Goal: Check status: Check status

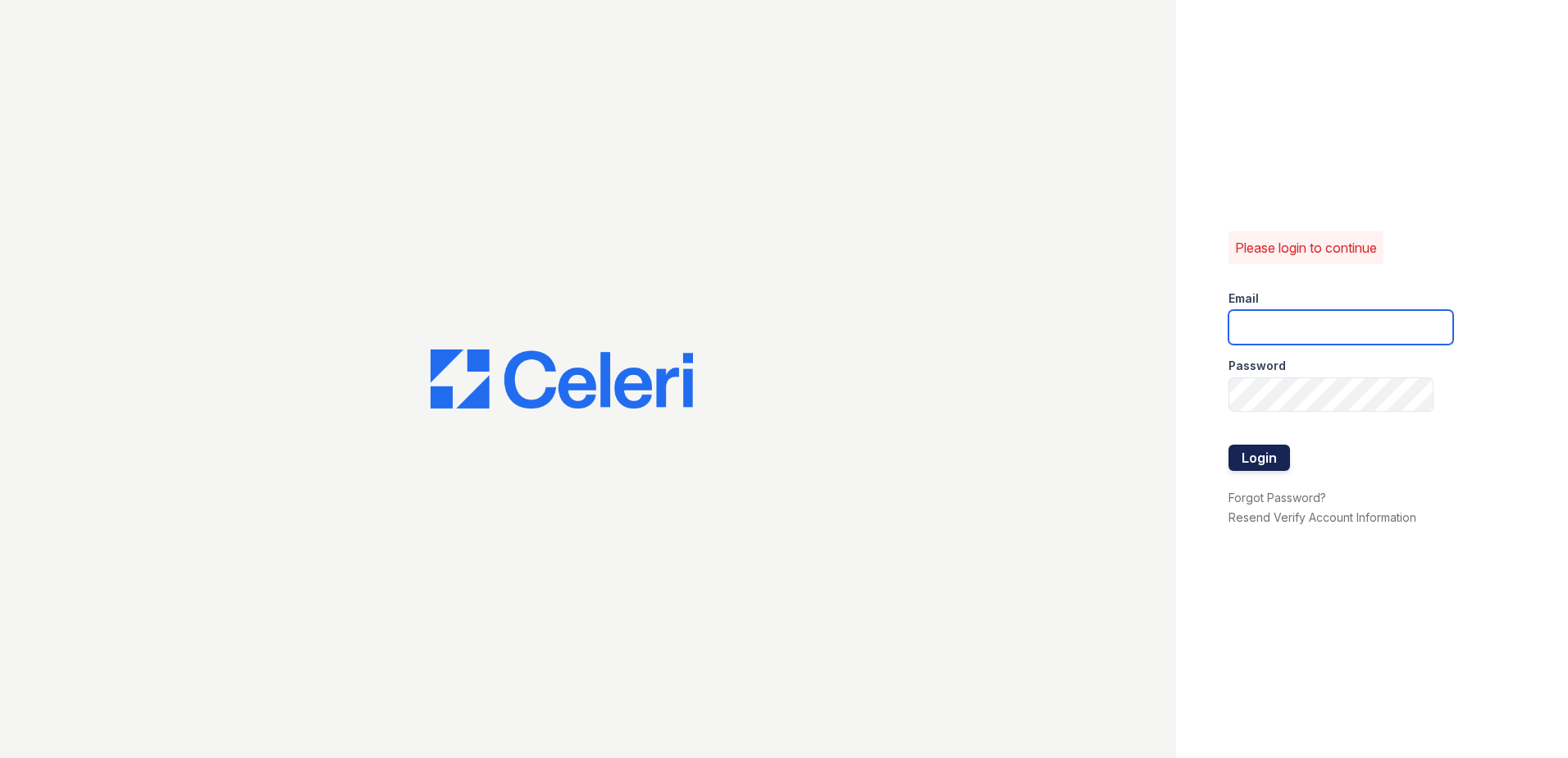
type input "arrivewestborough@trinity-pm.com"
click at [1272, 458] on button "Login" at bounding box center [1259, 457] width 62 height 26
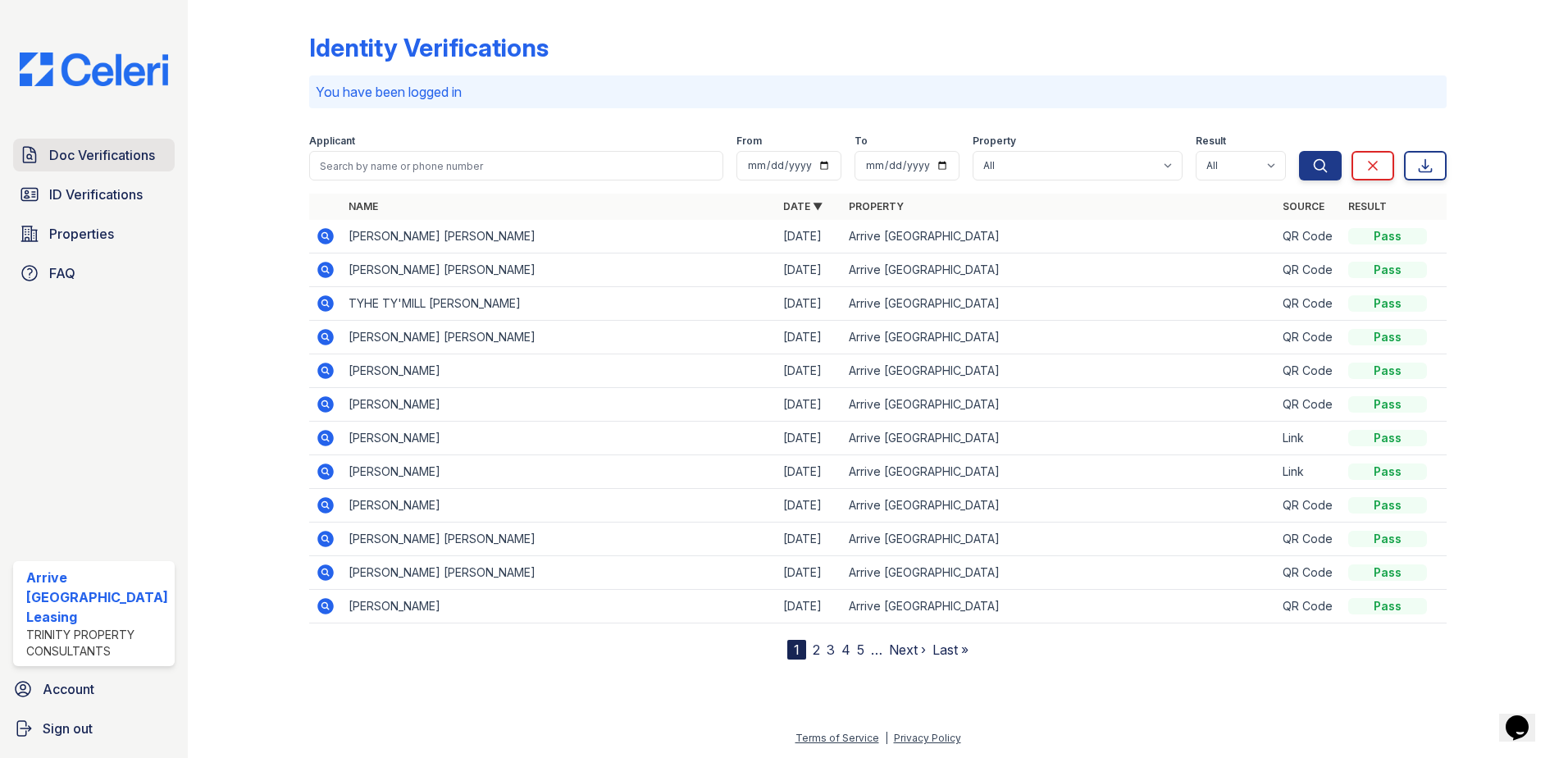
drag, startPoint x: 103, startPoint y: 150, endPoint x: 119, endPoint y: 149, distance: 16.0
click at [103, 150] on span "Doc Verifications" at bounding box center [102, 155] width 106 height 20
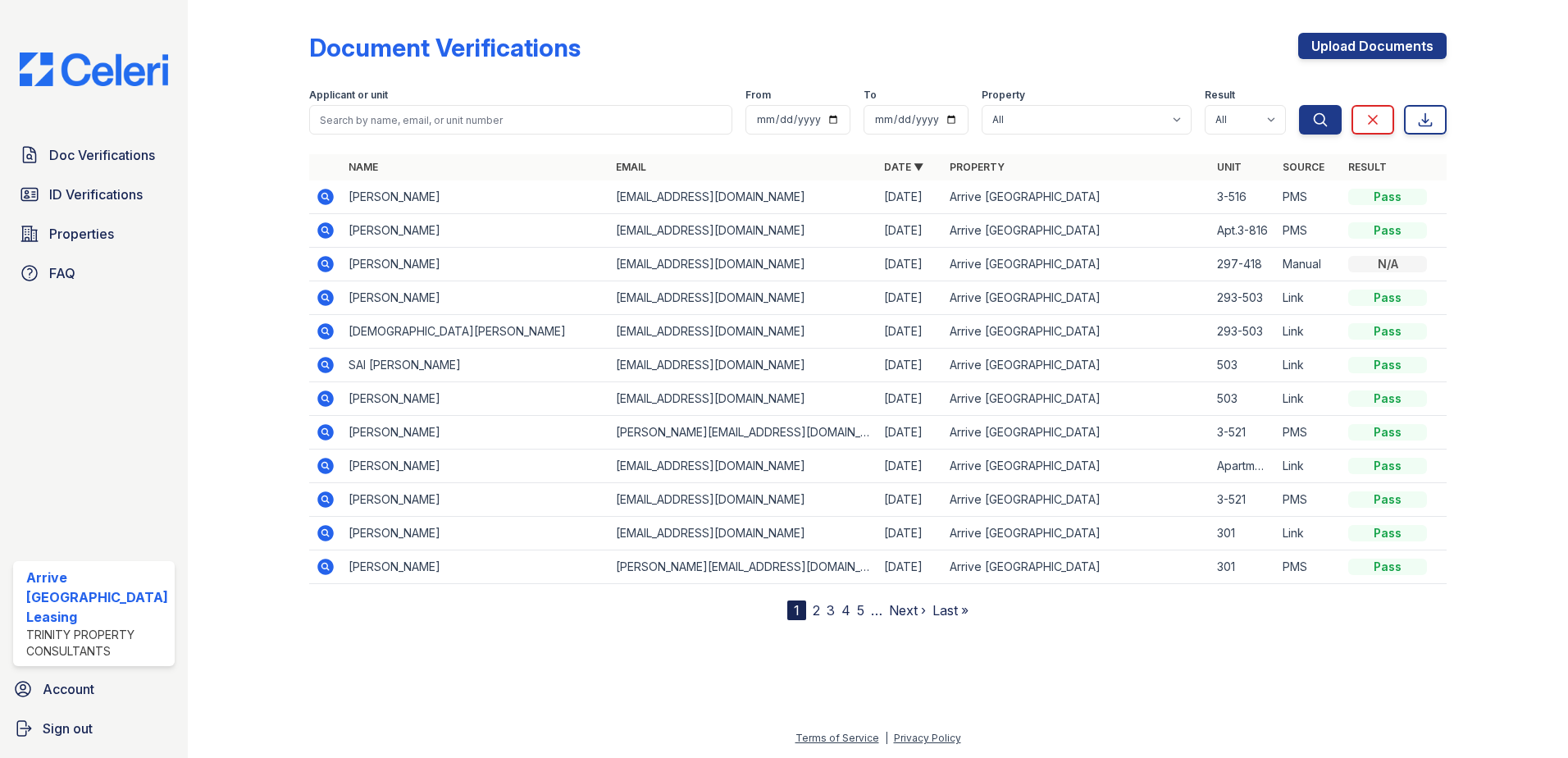
click at [321, 198] on icon at bounding box center [326, 197] width 20 height 20
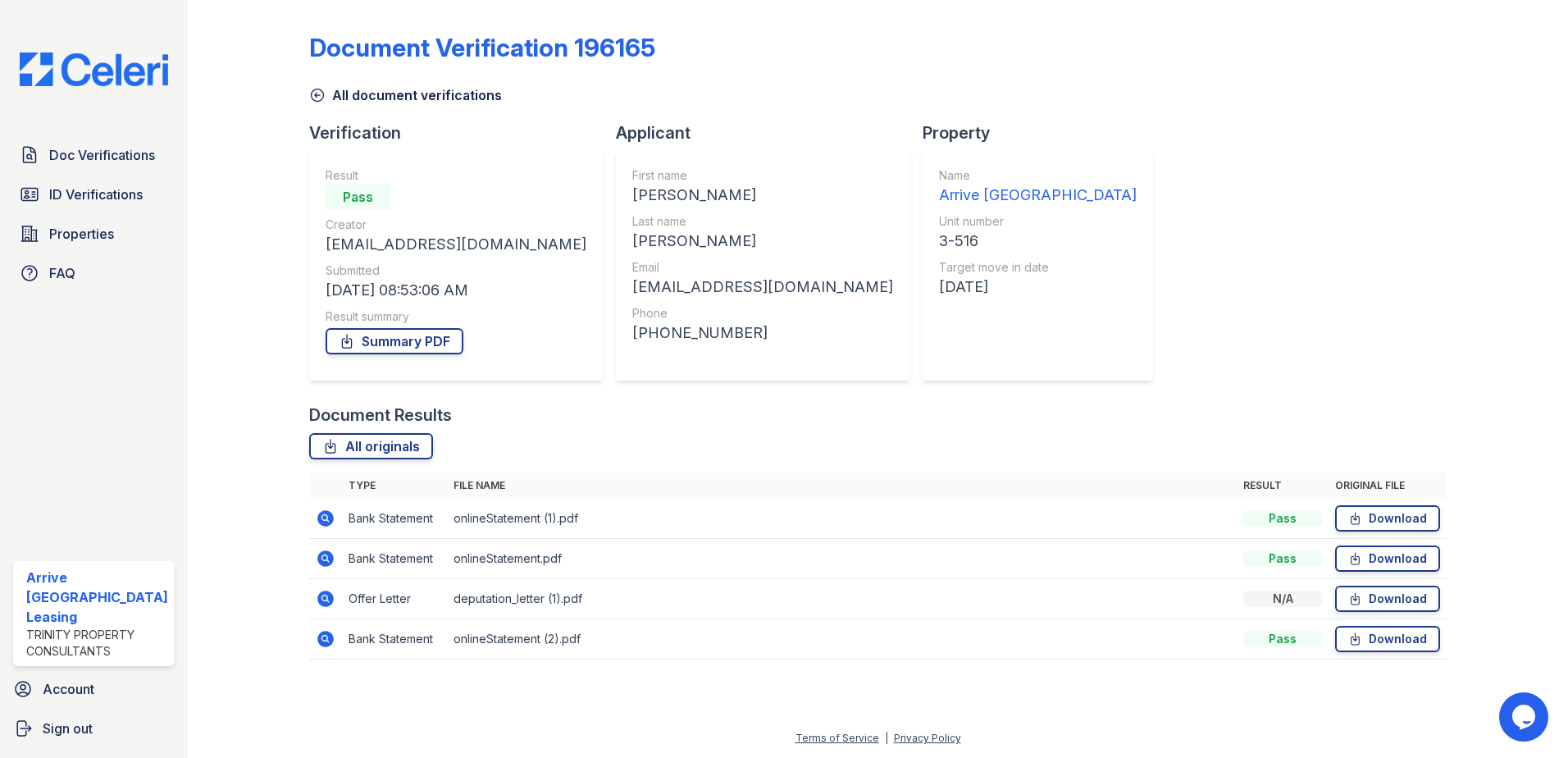
click at [319, 518] on icon at bounding box center [326, 518] width 16 height 16
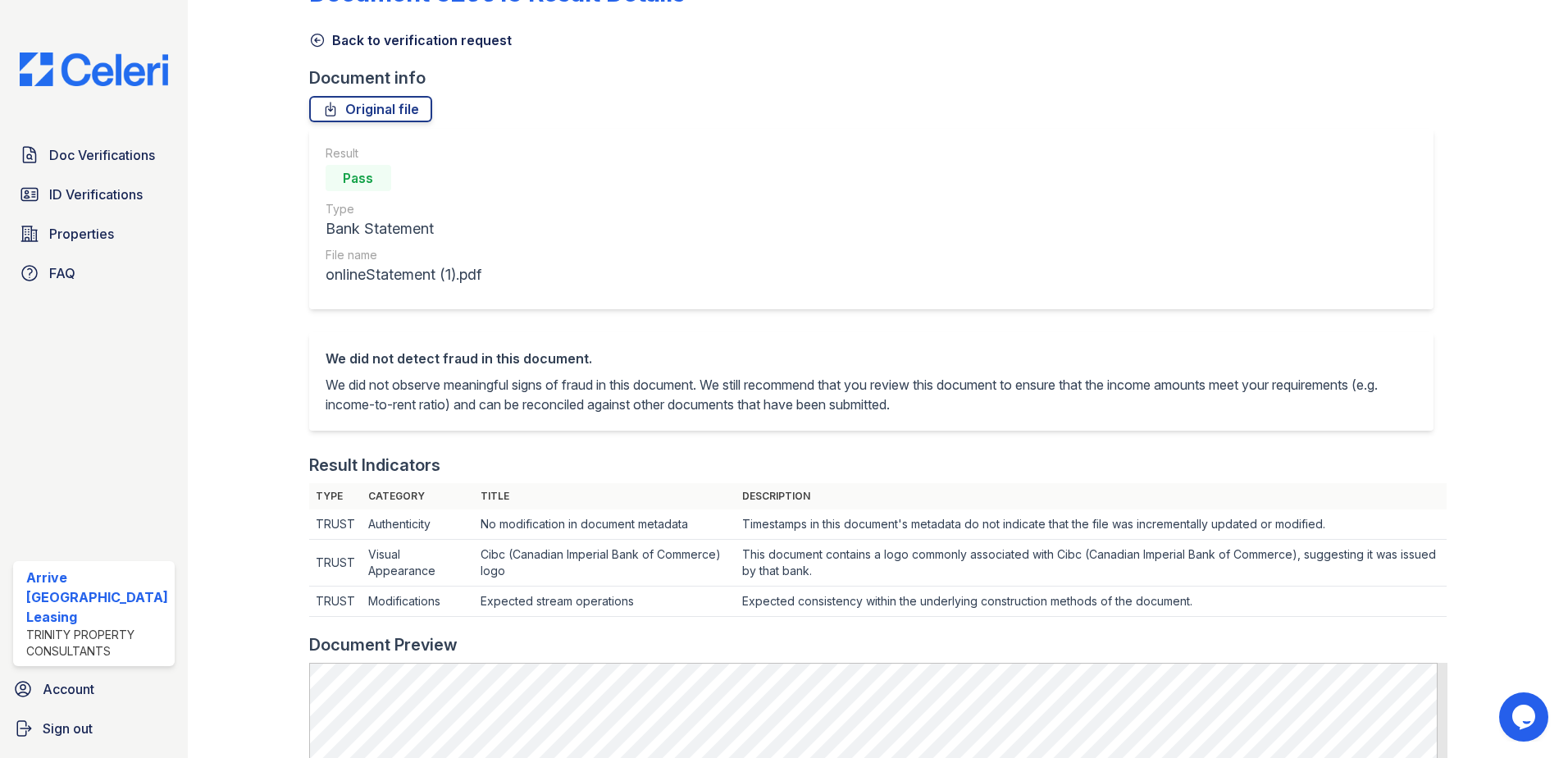
scroll to position [82, 0]
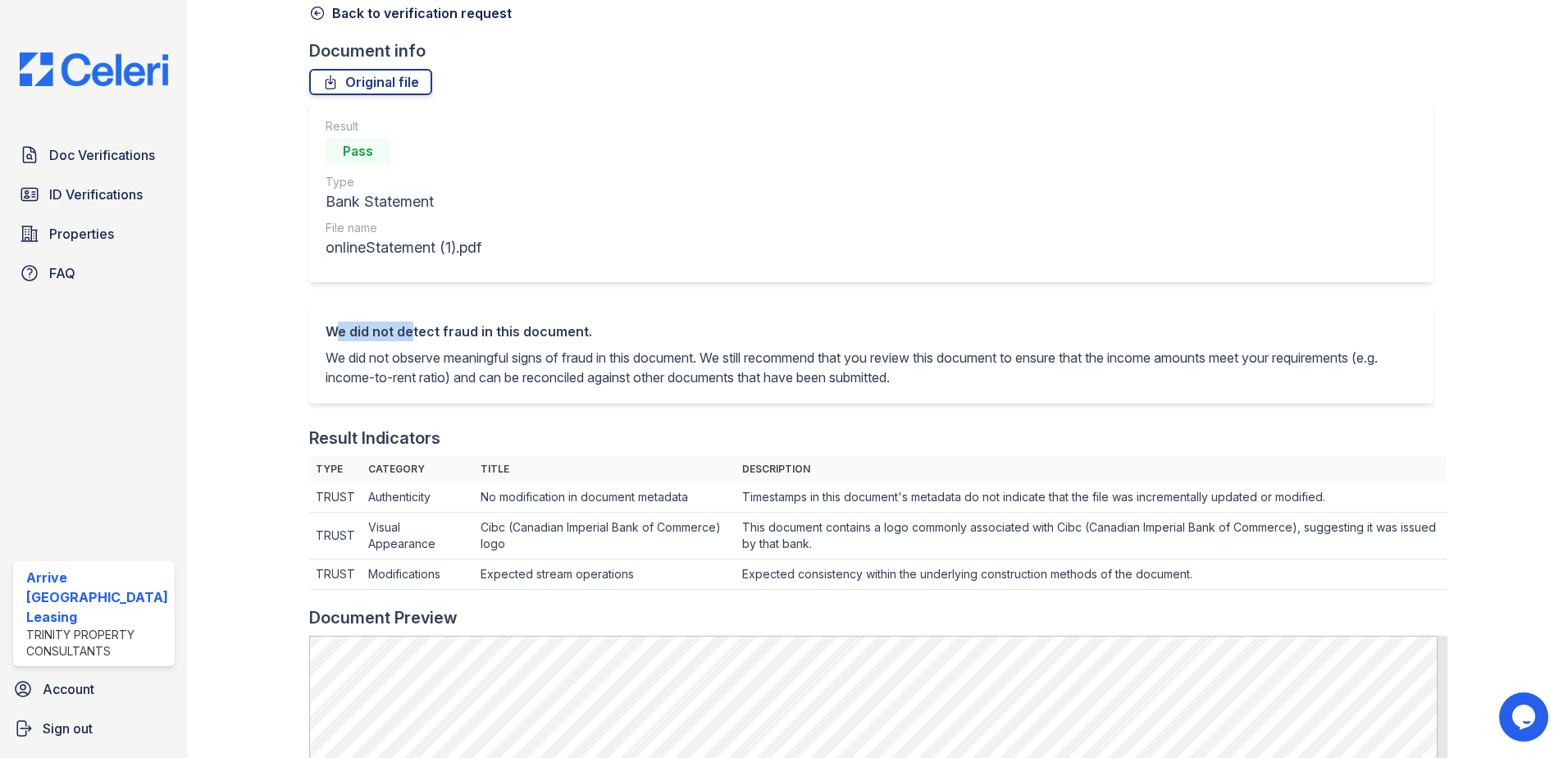
drag, startPoint x: 319, startPoint y: 333, endPoint x: 405, endPoint y: 333, distance: 86.0
click at [405, 333] on div "We did not detect fraud in this document. We did not observe meaningful signs o…" at bounding box center [872, 354] width 1126 height 99
click at [735, 369] on p "We did not observe meaningful signs of fraud in this document. We still recomme…" at bounding box center [872, 367] width 1093 height 39
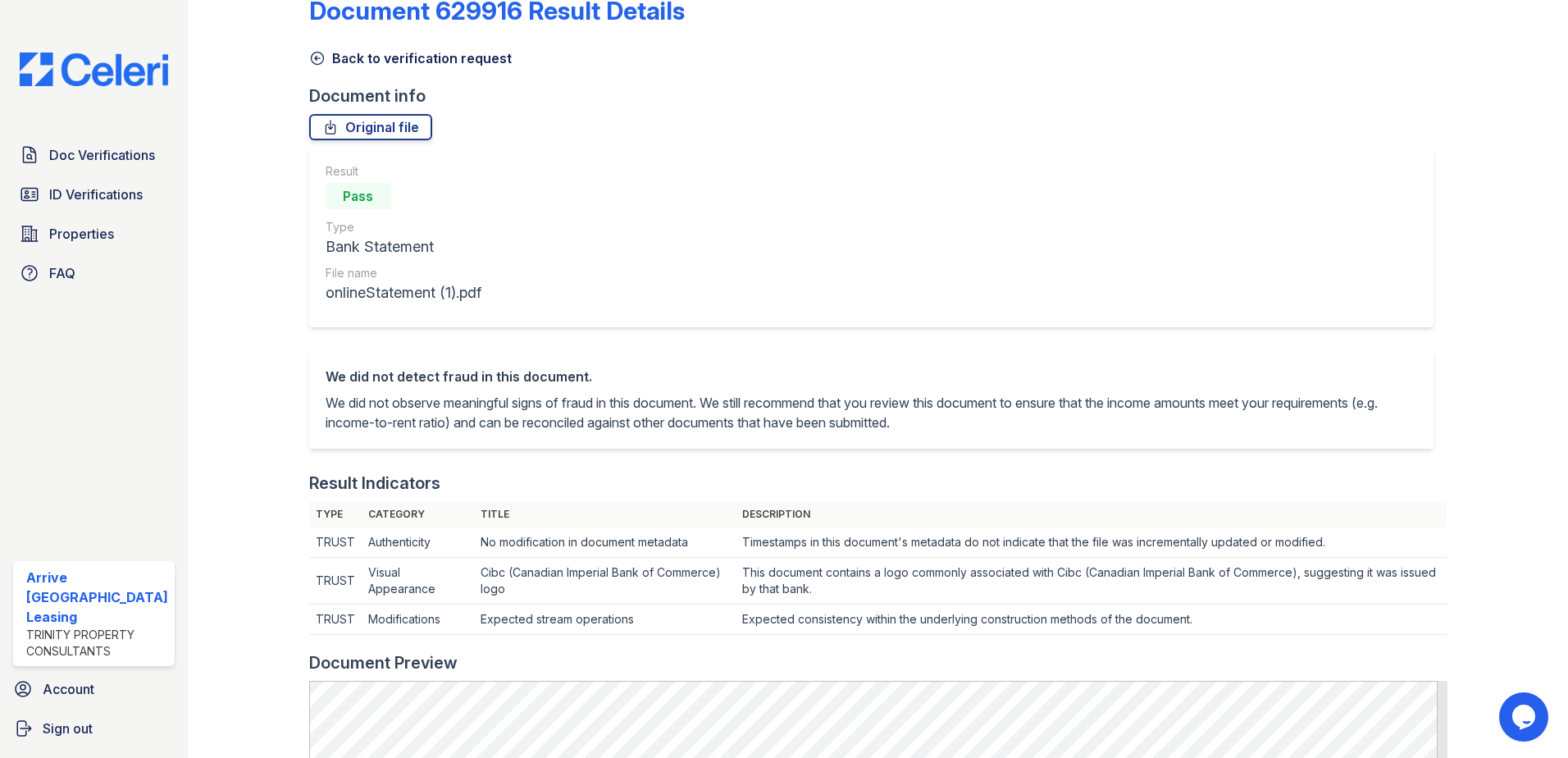
scroll to position [0, 0]
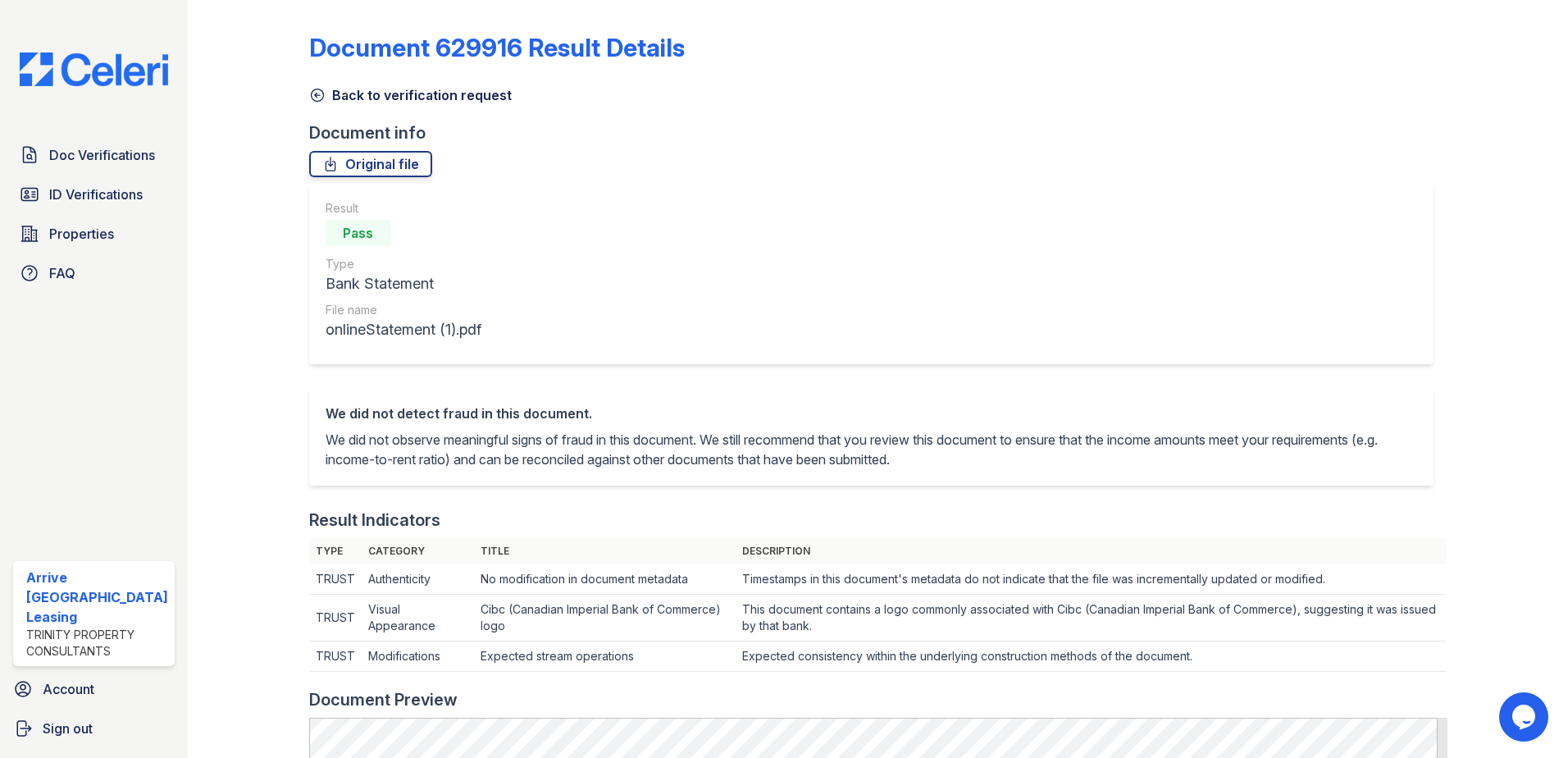
click at [313, 87] on icon at bounding box center [318, 95] width 16 height 16
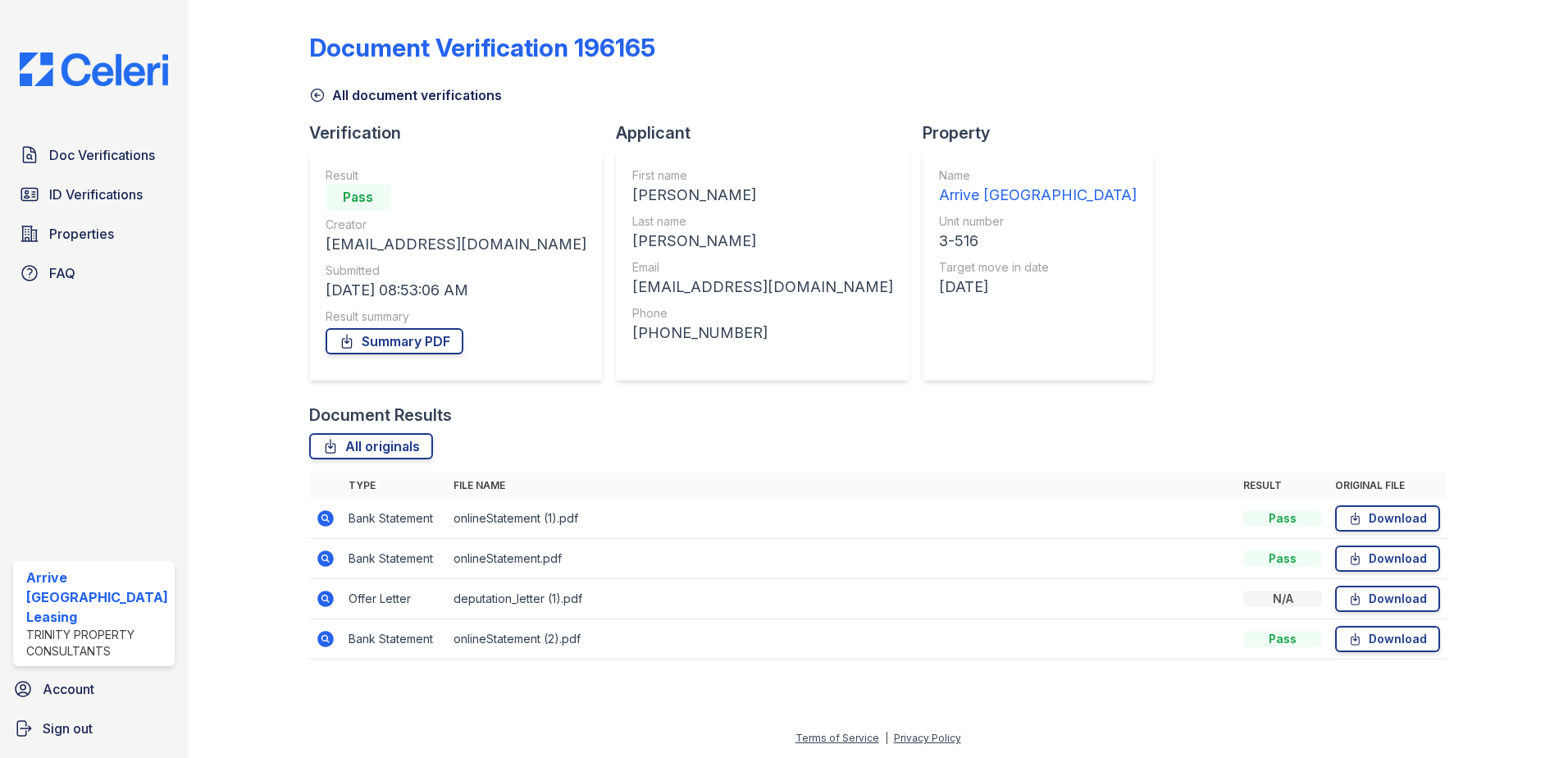
click at [323, 597] on icon at bounding box center [325, 597] width 4 height 4
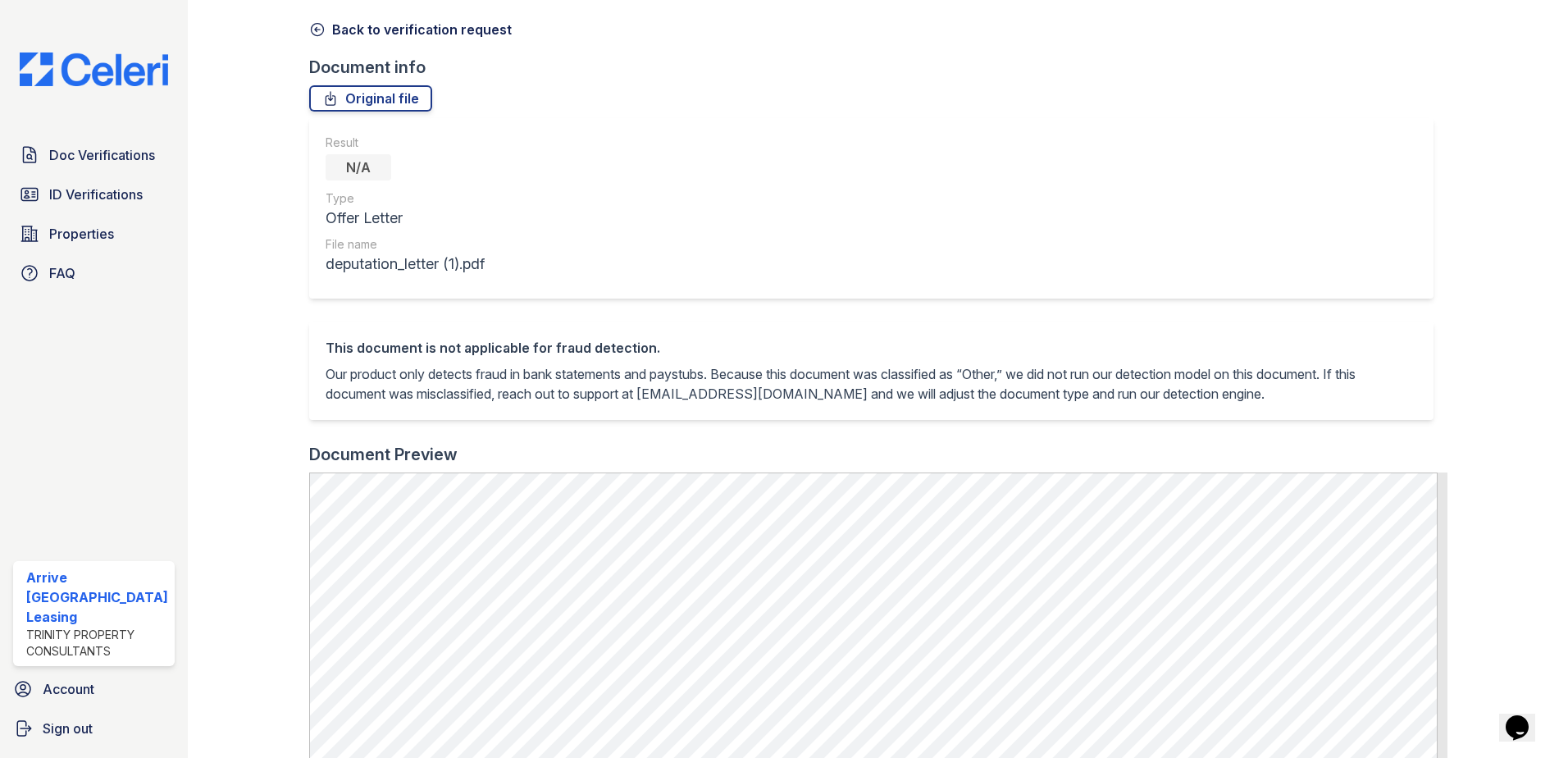
scroll to position [164, 0]
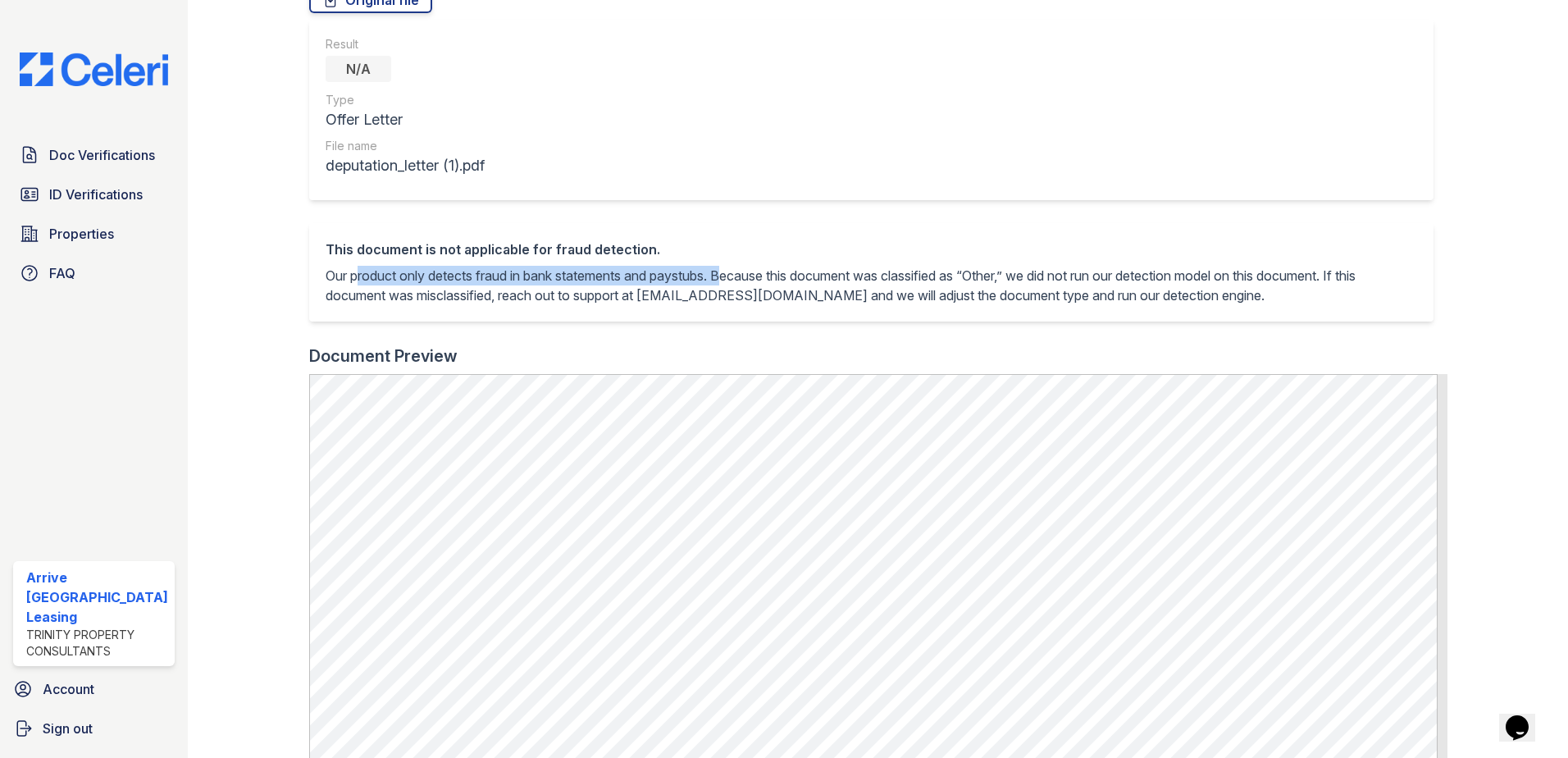
drag, startPoint x: 348, startPoint y: 273, endPoint x: 724, endPoint y: 273, distance: 376.0
click at [724, 273] on p "Our product only detects fraud in bank statements and paystubs. Because this do…" at bounding box center [872, 285] width 1093 height 39
click at [441, 235] on div "This document is not applicable for fraud detection. Our product only detects f…" at bounding box center [872, 272] width 1126 height 99
drag, startPoint x: 441, startPoint y: 235, endPoint x: 401, endPoint y: 250, distance: 42.7
click at [440, 235] on div "This document is not applicable for fraud detection. Our product only detects f…" at bounding box center [872, 272] width 1126 height 99
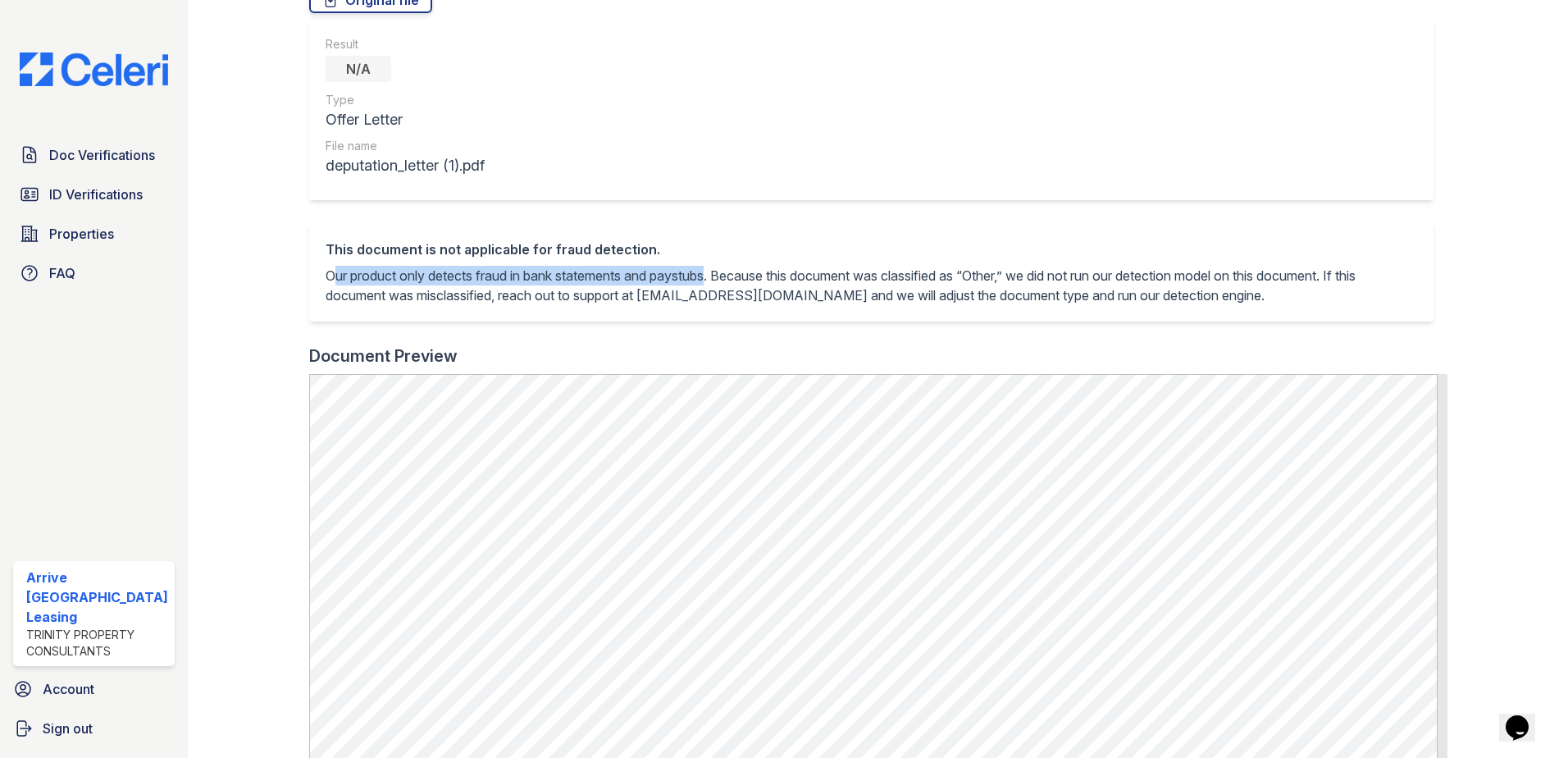
drag, startPoint x: 327, startPoint y: 279, endPoint x: 710, endPoint y: 266, distance: 383.2
click at [710, 266] on p "Our product only detects fraud in bank statements and paystubs. Because this do…" at bounding box center [872, 285] width 1093 height 39
click at [716, 273] on p "Our product only detects fraud in bank statements and paystubs. Because this do…" at bounding box center [872, 285] width 1093 height 39
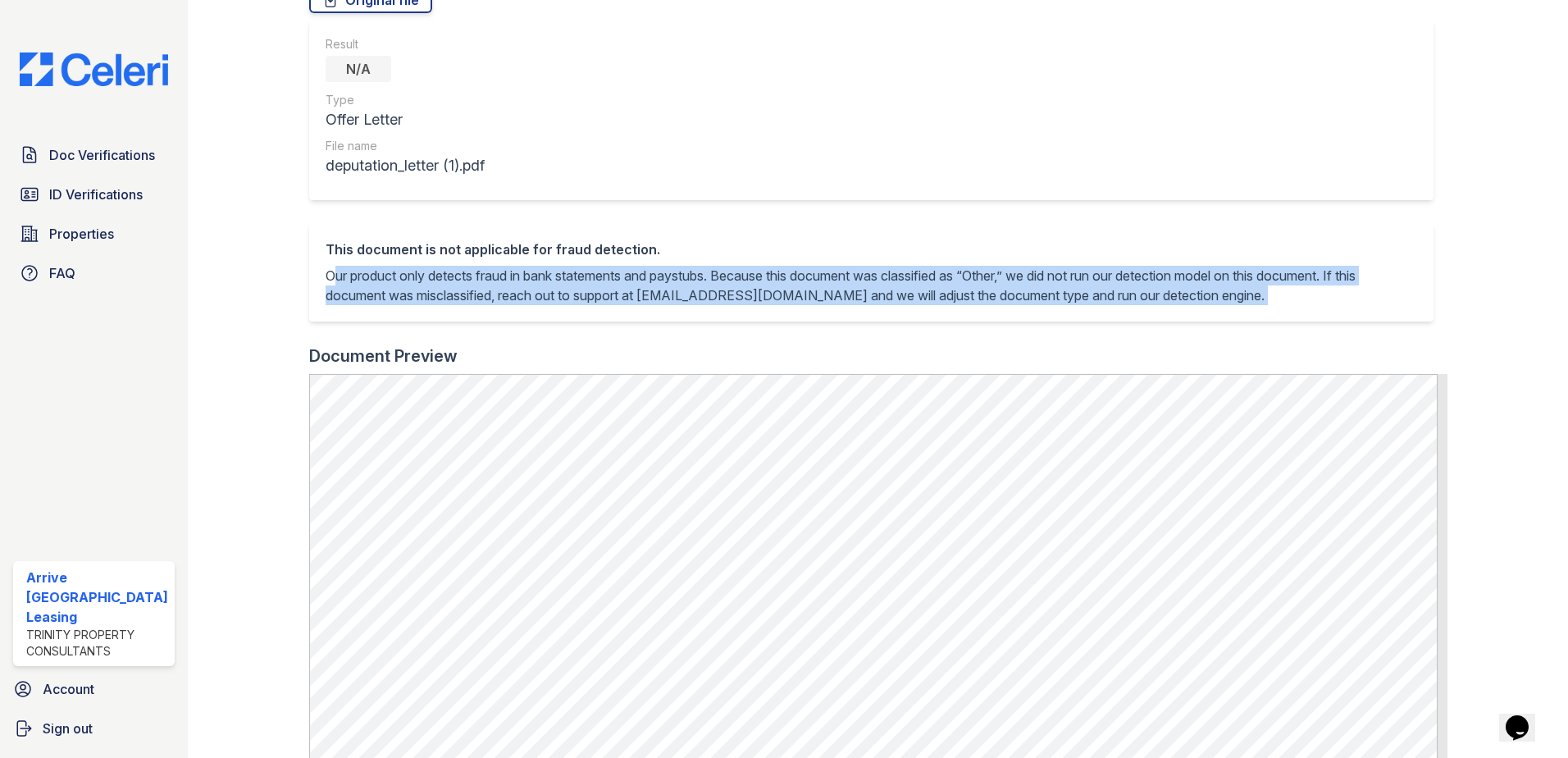
click at [716, 273] on p "Our product only detects fraud in bank statements and paystubs. Because this do…" at bounding box center [872, 285] width 1093 height 39
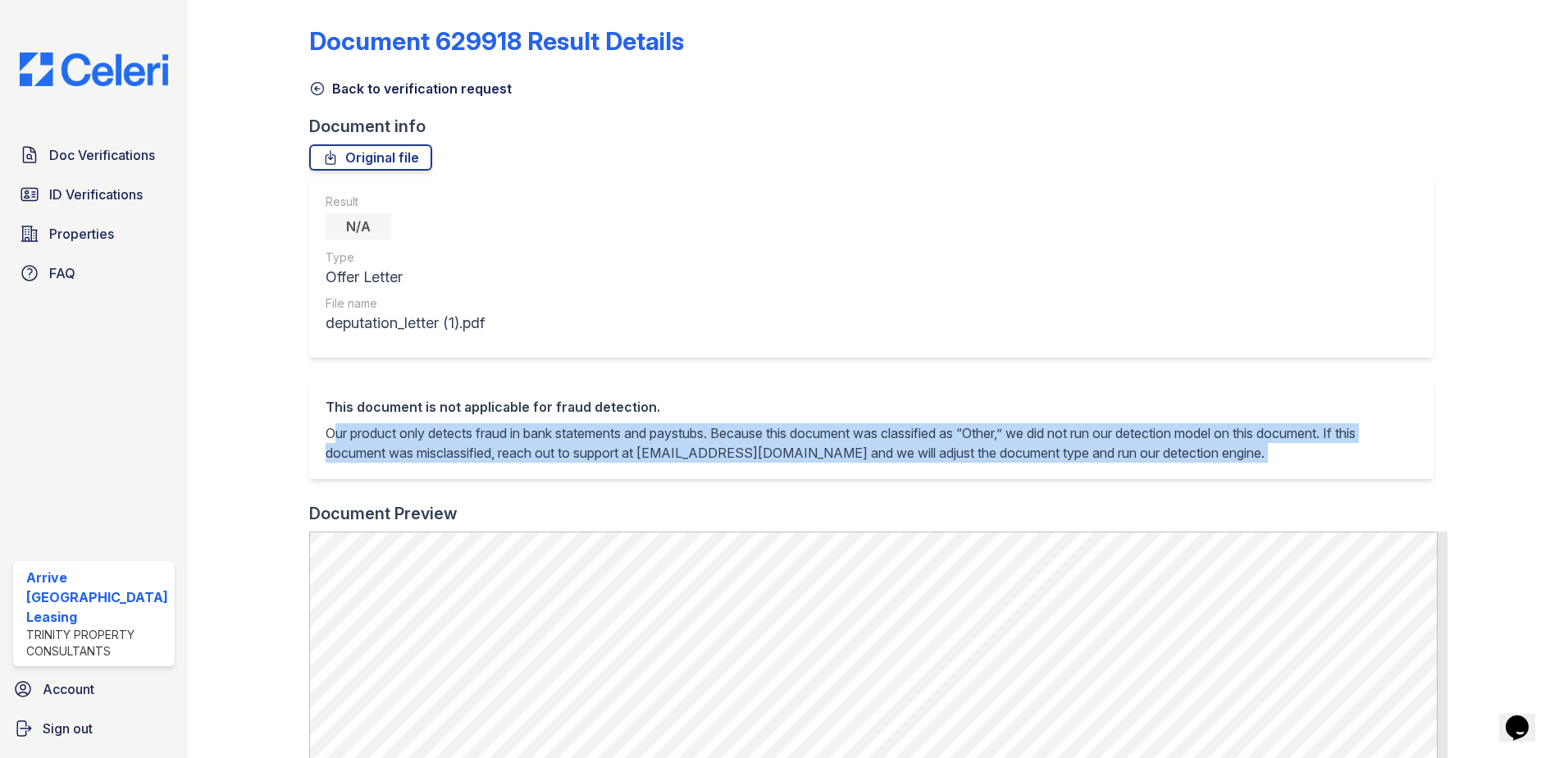
scroll to position [0, 0]
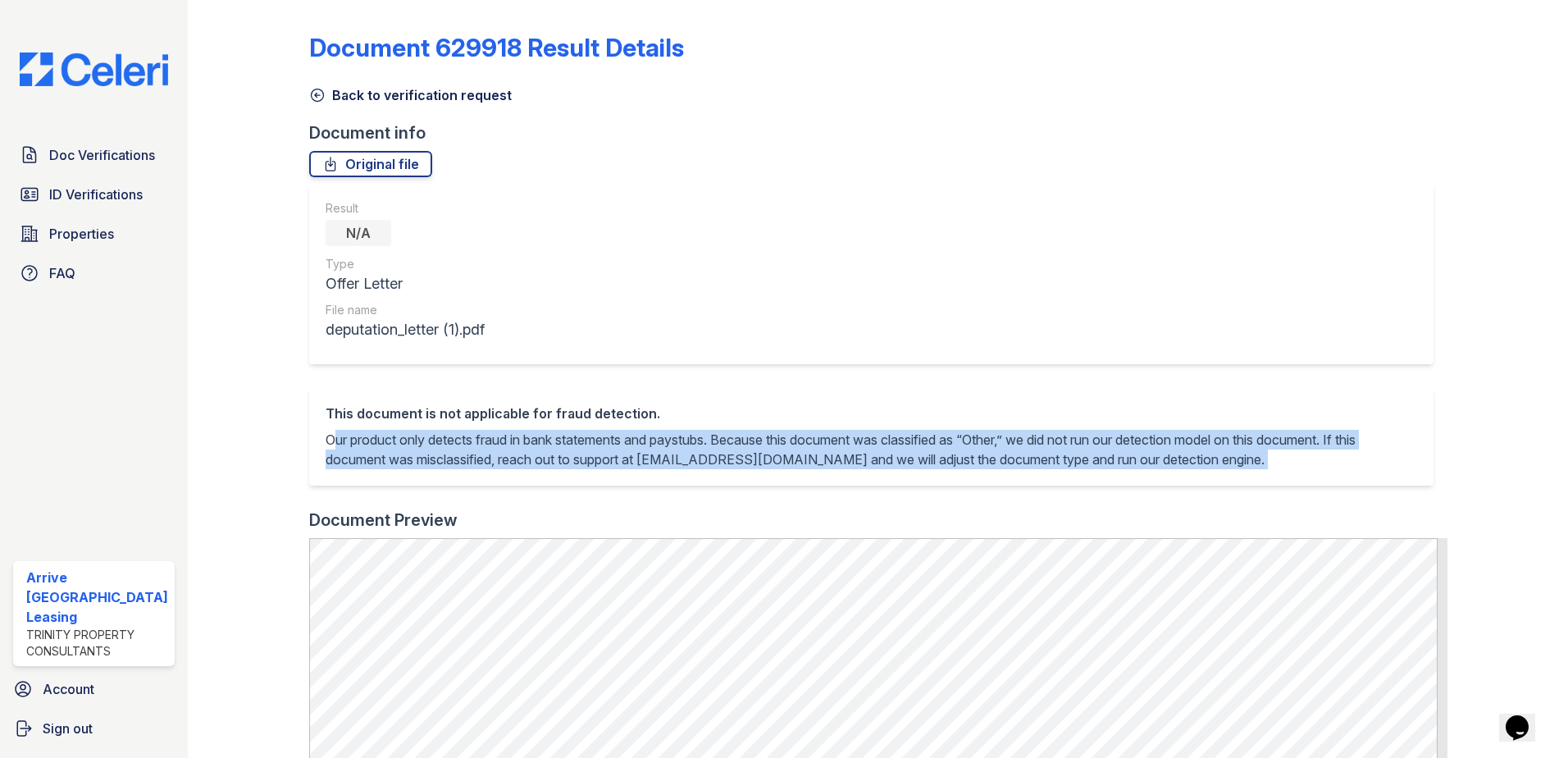
click at [318, 95] on icon at bounding box center [317, 96] width 12 height 12
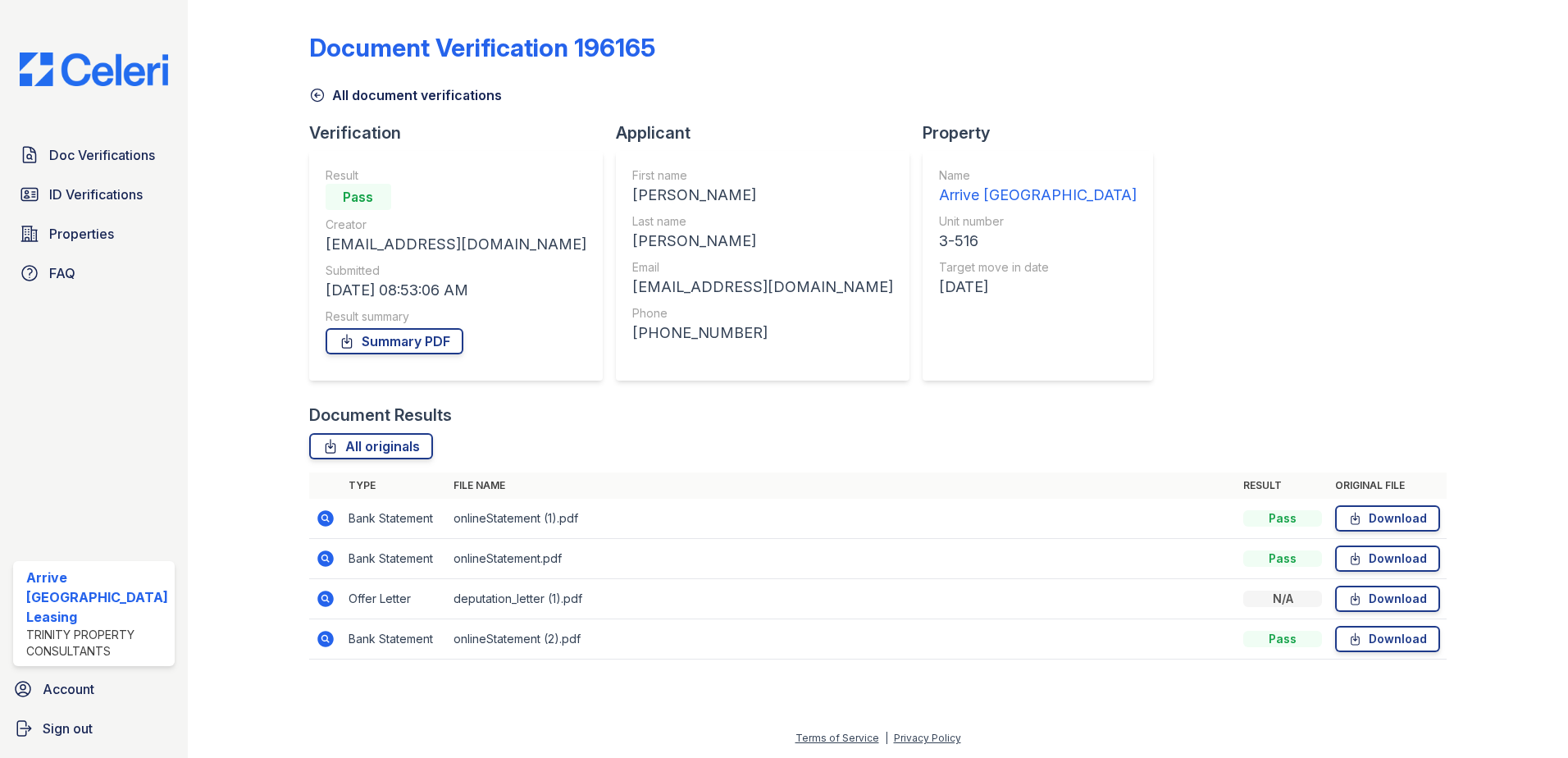
click at [324, 91] on icon at bounding box center [318, 95] width 16 height 16
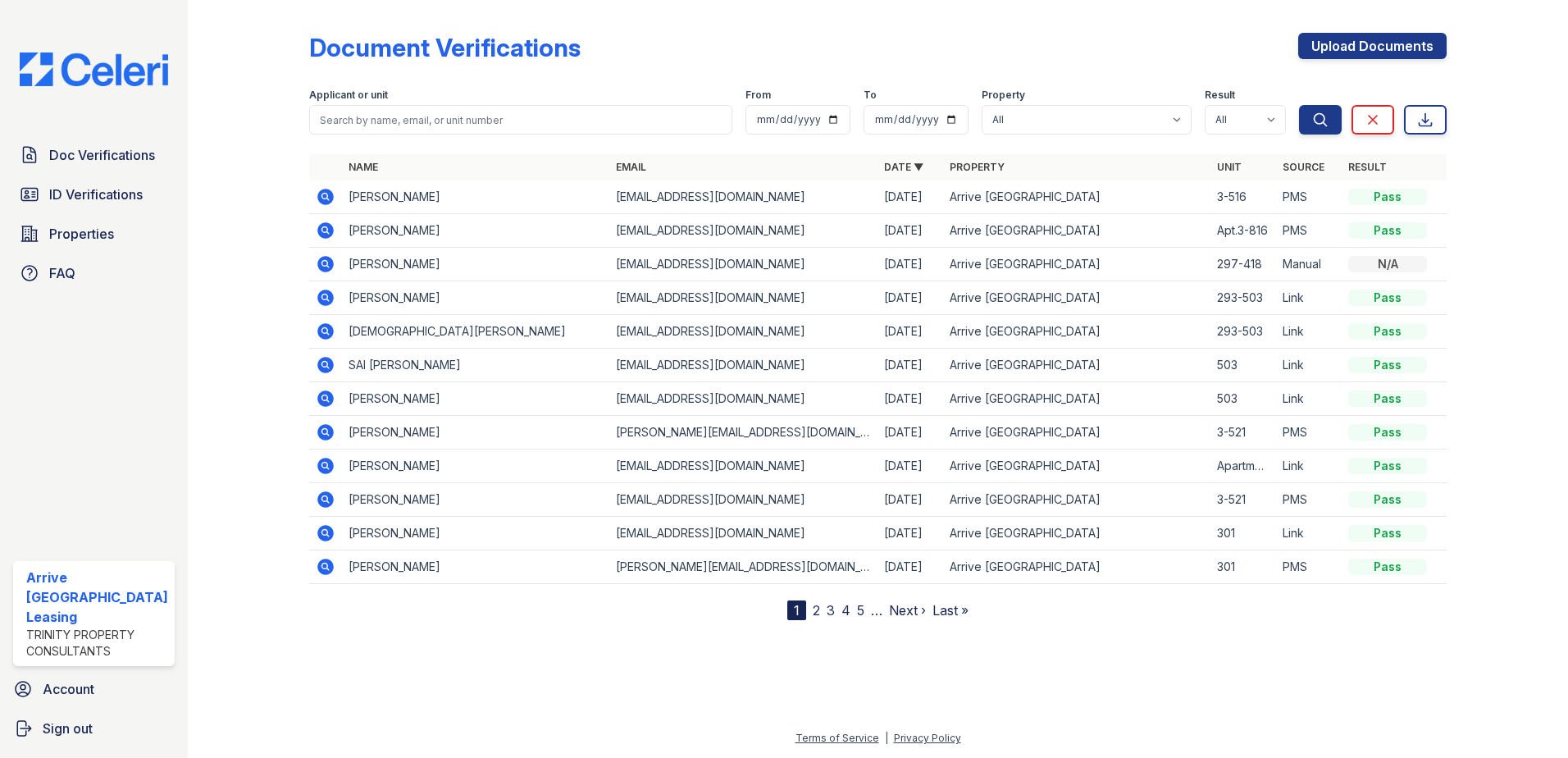
click at [813, 614] on link "2" at bounding box center [816, 610] width 7 height 16
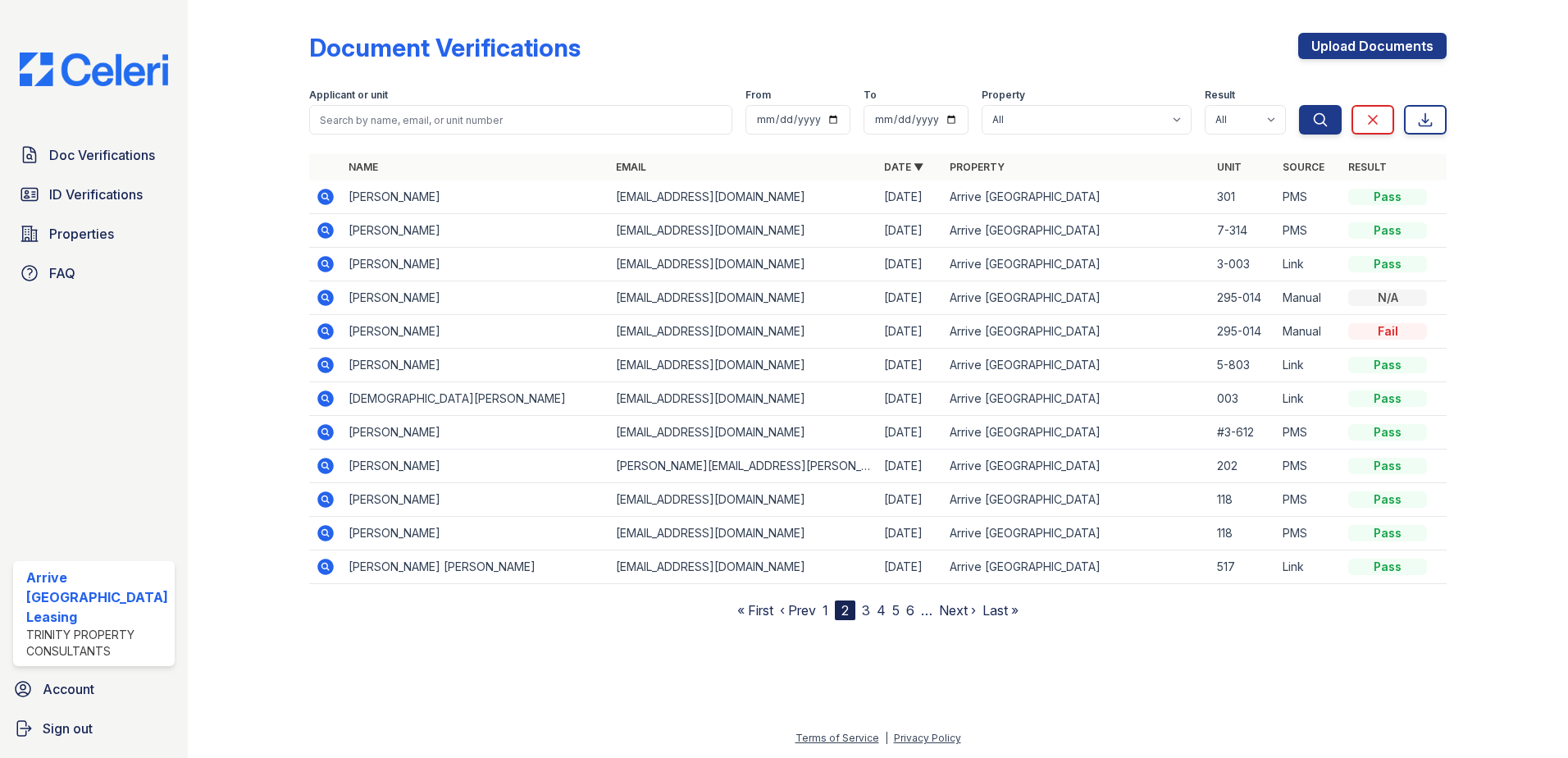
click at [330, 332] on icon at bounding box center [326, 332] width 16 height 16
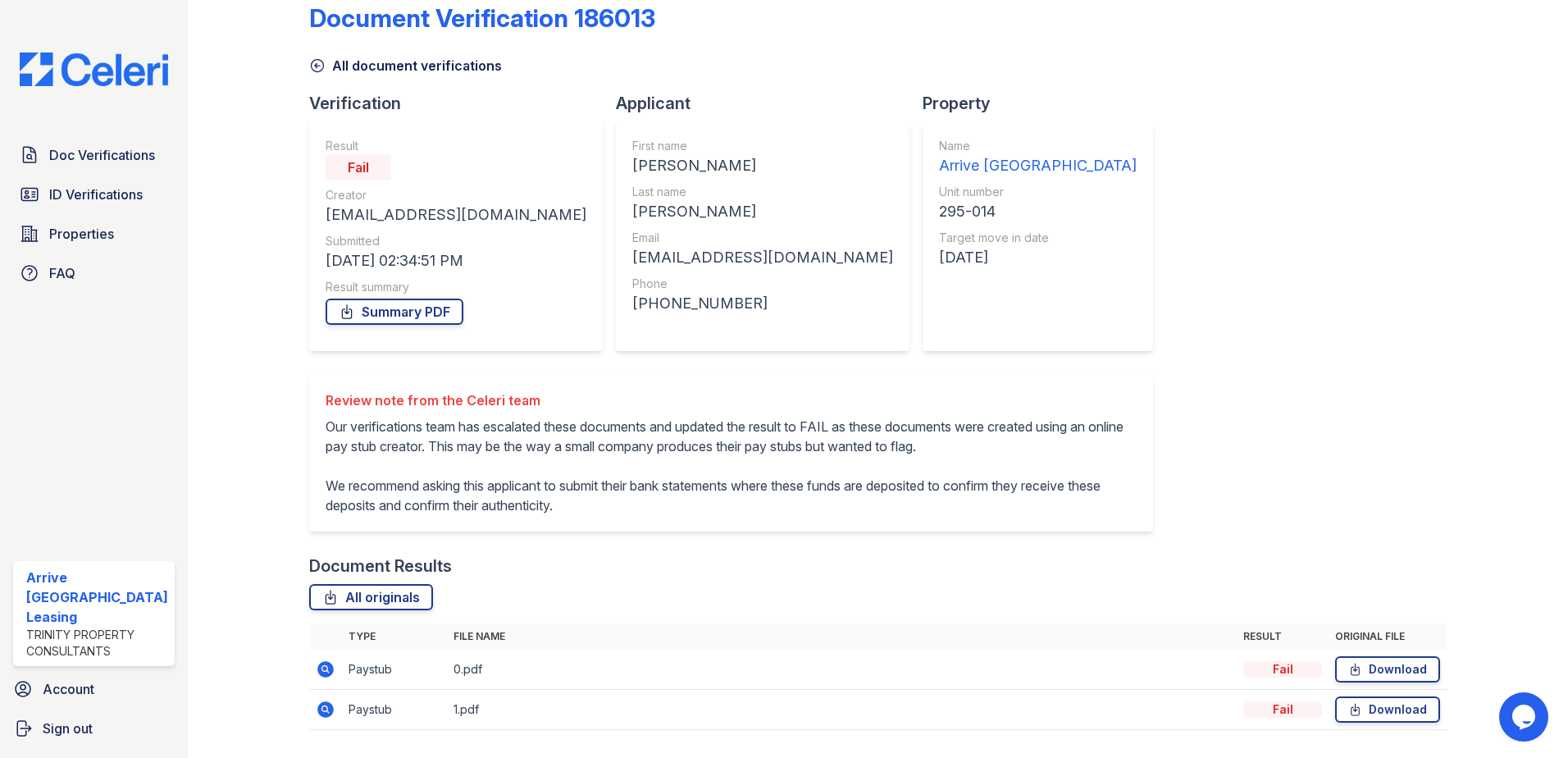
scroll to position [82, 0]
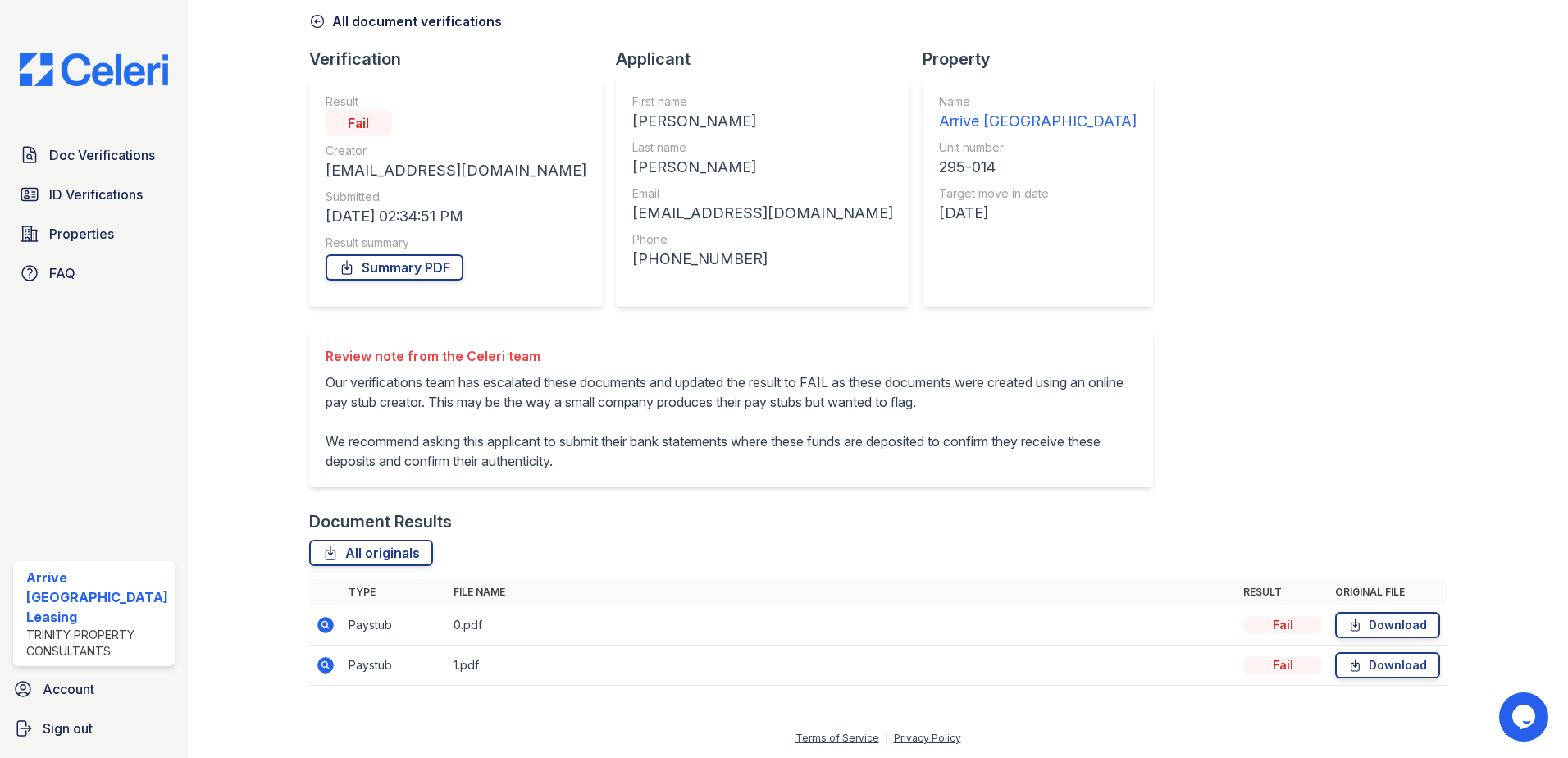
click at [748, 375] on p "Our verifications team has escalated these documents and updated the result to …" at bounding box center [731, 421] width 811 height 99
drag, startPoint x: 596, startPoint y: 394, endPoint x: 970, endPoint y: 407, distance: 374.2
click at [970, 407] on p "Our verifications team has escalated these documents and updated the result to …" at bounding box center [731, 421] width 811 height 99
click at [444, 415] on p "Our verifications team has escalated these documents and updated the result to …" at bounding box center [731, 421] width 811 height 99
drag, startPoint x: 482, startPoint y: 459, endPoint x: 718, endPoint y: 451, distance: 236.1
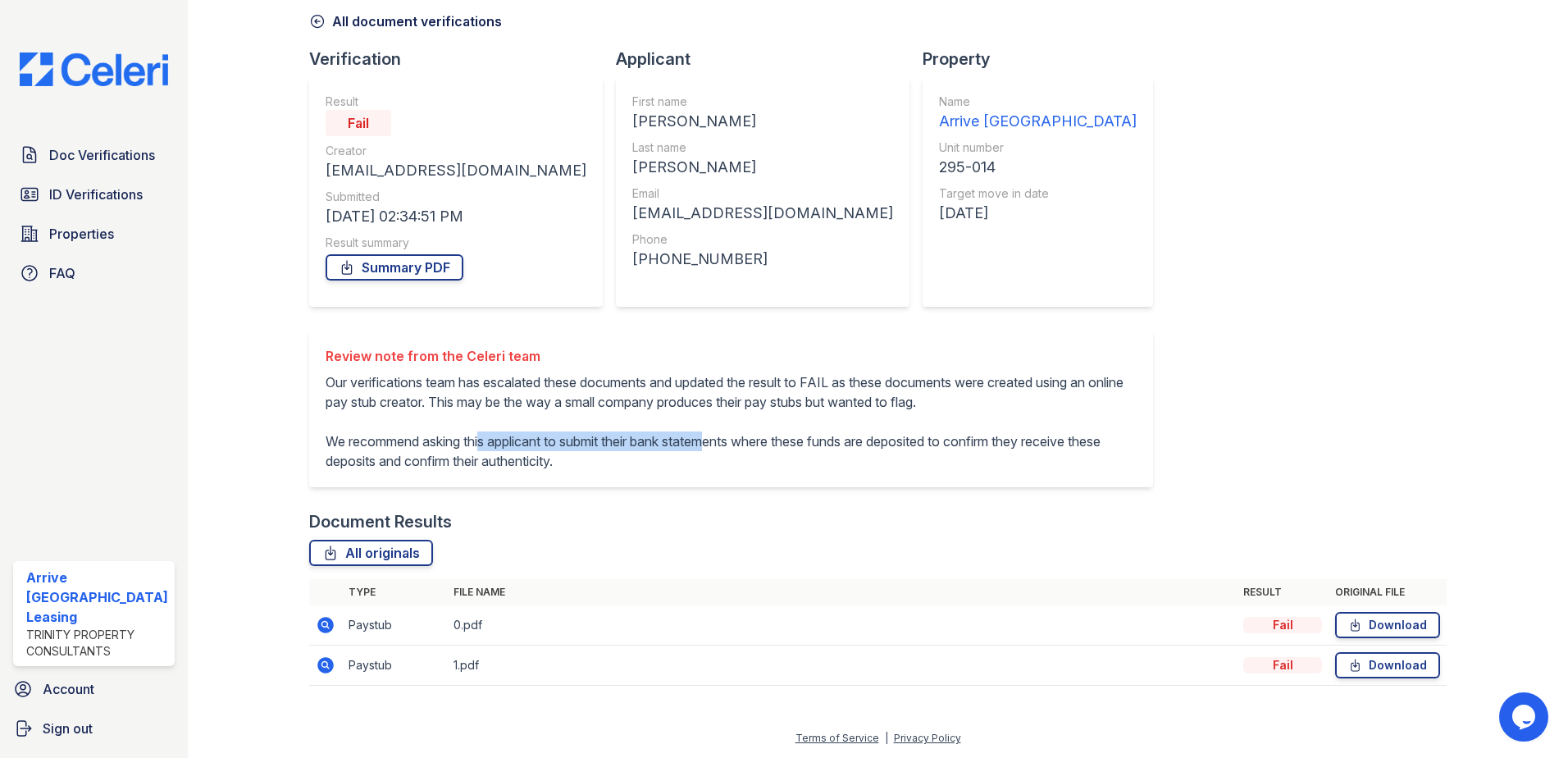
click at [718, 451] on p "Our verifications team has escalated these documents and updated the result to …" at bounding box center [731, 421] width 811 height 99
click at [498, 533] on div "Document Results" at bounding box center [879, 521] width 1139 height 23
drag, startPoint x: 325, startPoint y: 350, endPoint x: 417, endPoint y: 351, distance: 92.0
click at [417, 351] on div "Review note from the Celeri team" at bounding box center [731, 357] width 811 height 20
